Goal: Check status

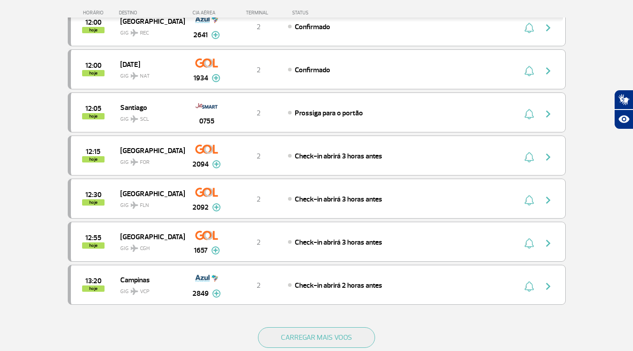
scroll to position [710, 0]
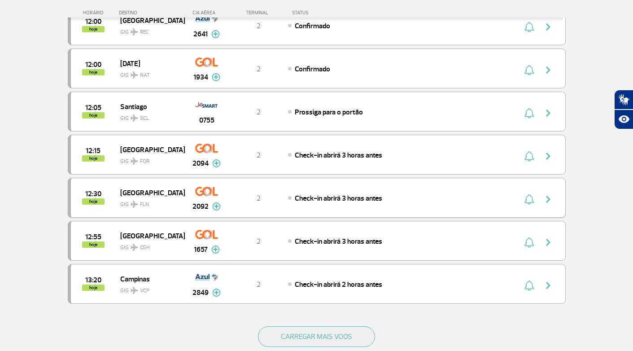
click at [217, 205] on img at bounding box center [216, 206] width 9 height 8
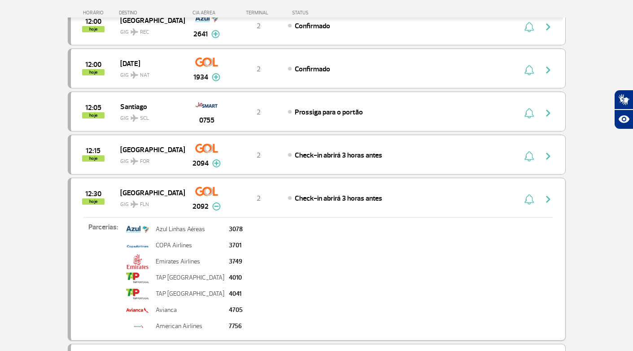
click at [217, 205] on img at bounding box center [216, 206] width 9 height 8
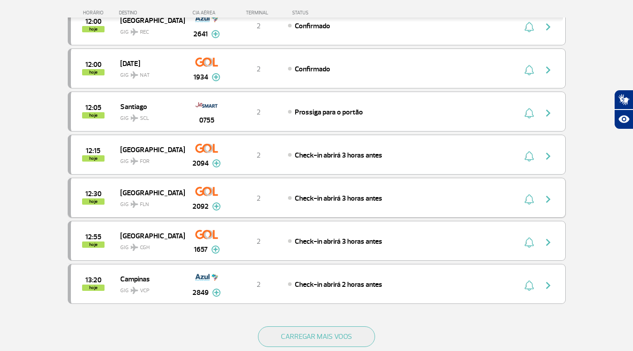
click at [549, 196] on img "button" at bounding box center [548, 199] width 11 height 11
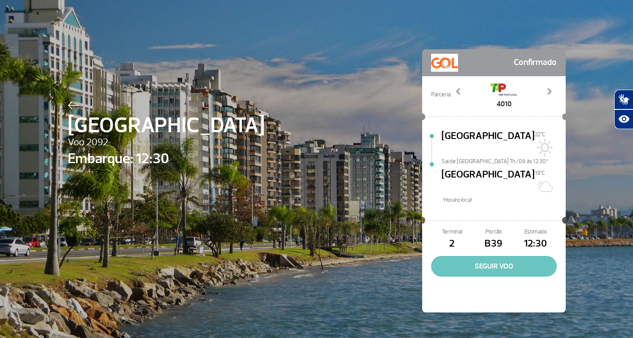
click at [502, 256] on button "SEGUIR VOO" at bounding box center [494, 266] width 126 height 21
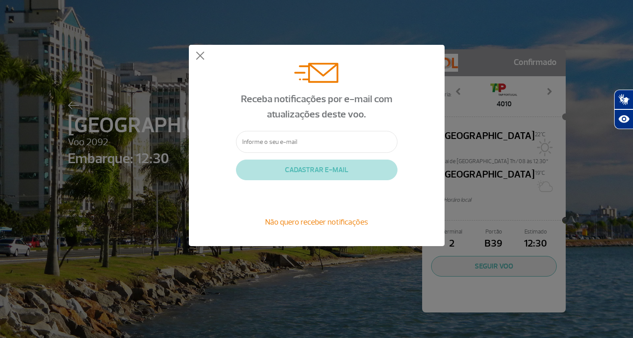
click at [205, 55] on div "Receba notificações por e-mail com atualizações deste voo. CADASTRAR E-MAIL Não…" at bounding box center [317, 145] width 256 height 201
click at [199, 55] on button at bounding box center [200, 56] width 9 height 9
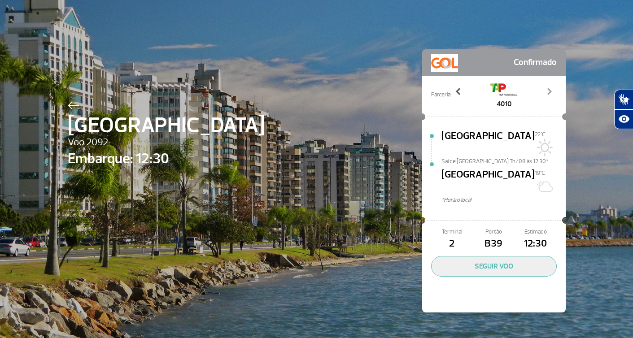
click at [458, 89] on span at bounding box center [458, 91] width 9 height 9
click at [546, 90] on span at bounding box center [549, 91] width 9 height 9
